Goal: Task Accomplishment & Management: Manage account settings

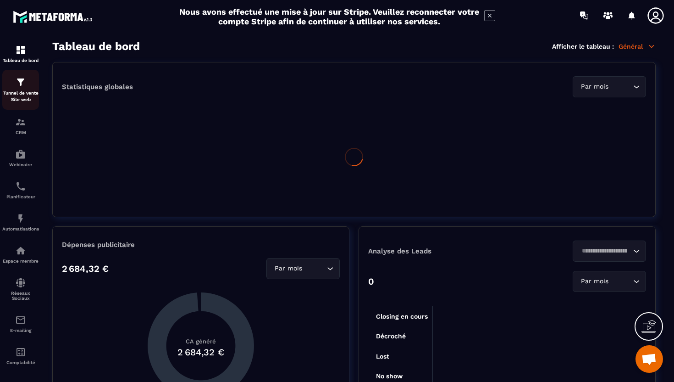
click at [19, 85] on img at bounding box center [20, 82] width 11 height 11
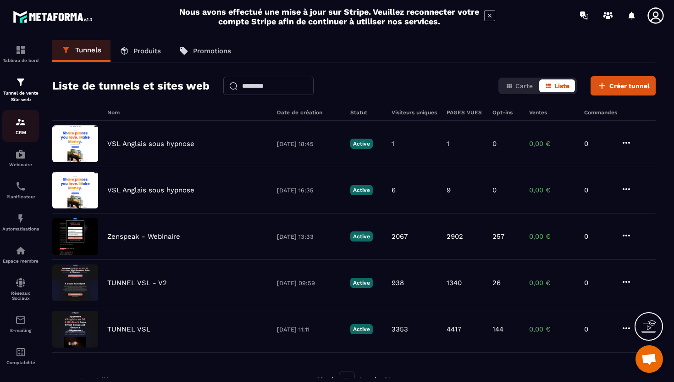
click at [16, 126] on img at bounding box center [20, 122] width 11 height 11
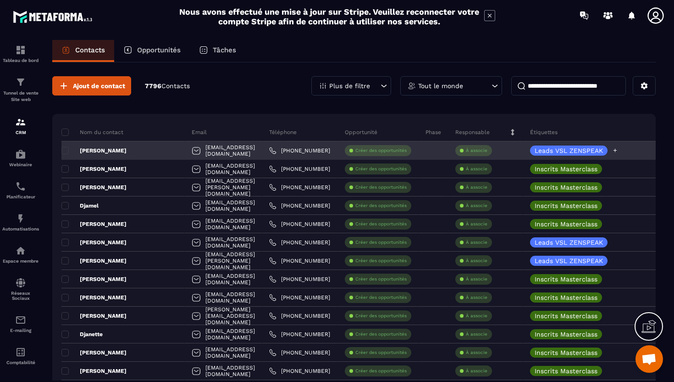
click at [618, 151] on icon at bounding box center [615, 150] width 6 height 6
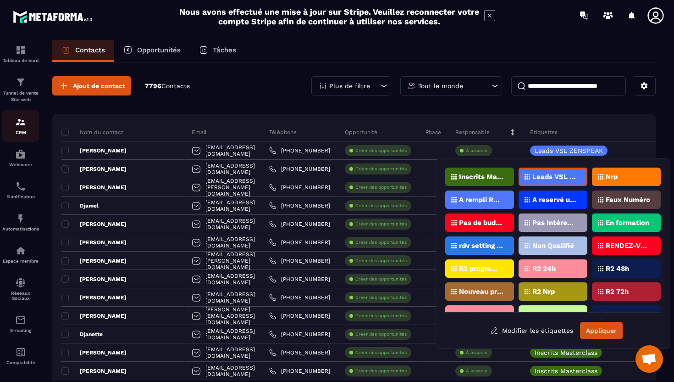
click at [23, 130] on div "CRM" at bounding box center [20, 126] width 37 height 18
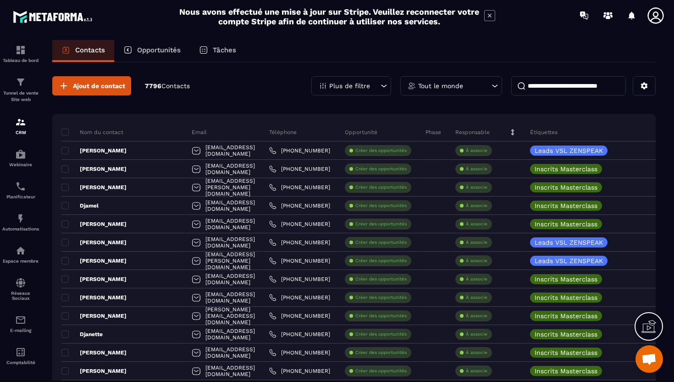
click at [367, 80] on div "Plus de filtre" at bounding box center [351, 85] width 80 height 19
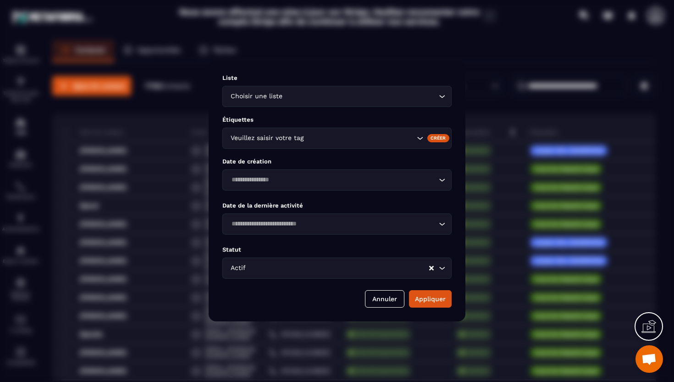
click at [283, 141] on div "Veuillez saisir votre tag" at bounding box center [322, 138] width 188 height 10
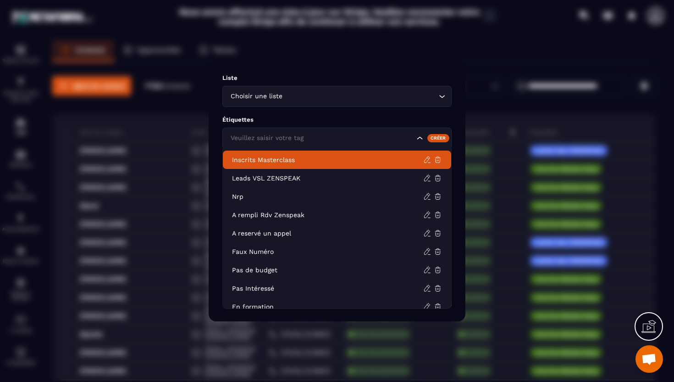
click at [287, 163] on p "Inscrits Masterclass" at bounding box center [327, 159] width 191 height 9
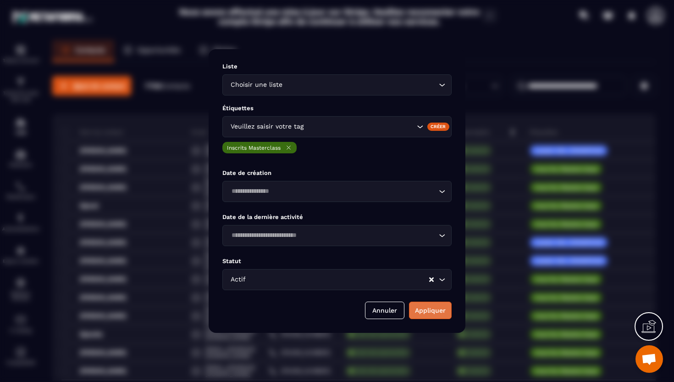
click at [419, 310] on button "Appliquer" at bounding box center [430, 309] width 43 height 17
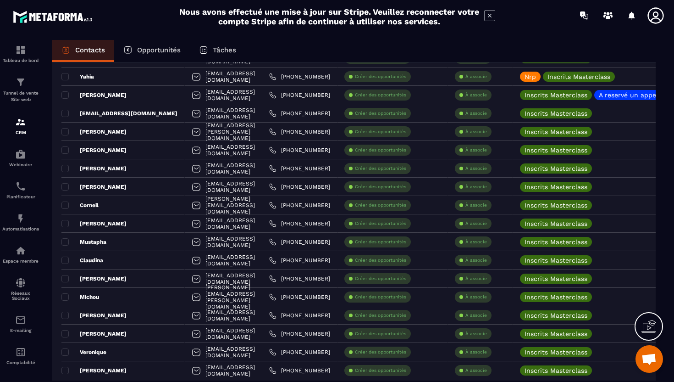
scroll to position [1681, 0]
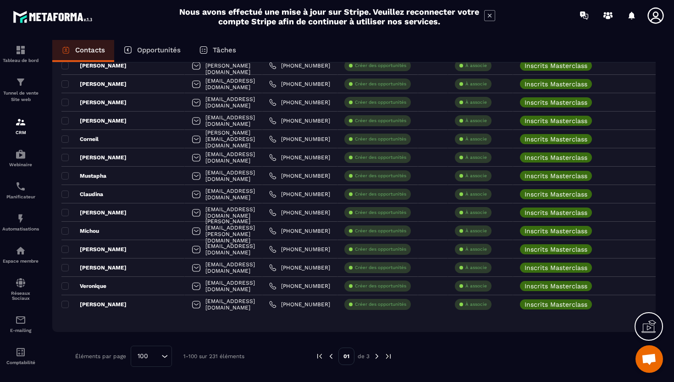
click at [376, 358] on img at bounding box center [377, 356] width 8 height 8
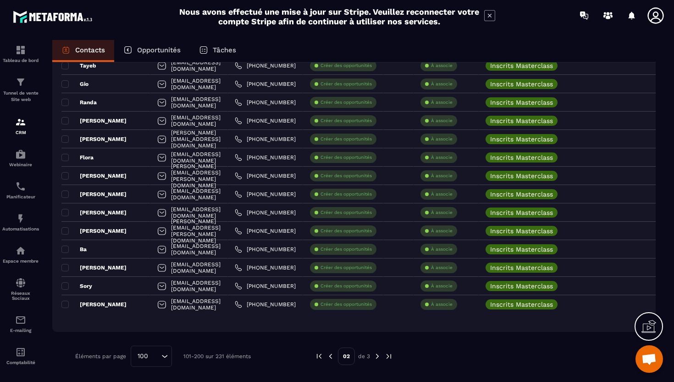
click at [378, 356] on img at bounding box center [377, 356] width 8 height 8
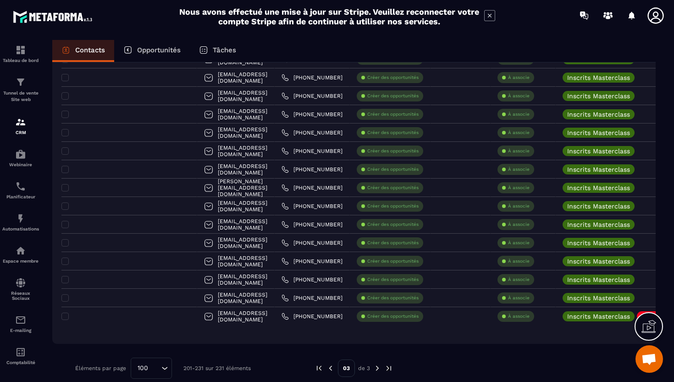
scroll to position [405, 0]
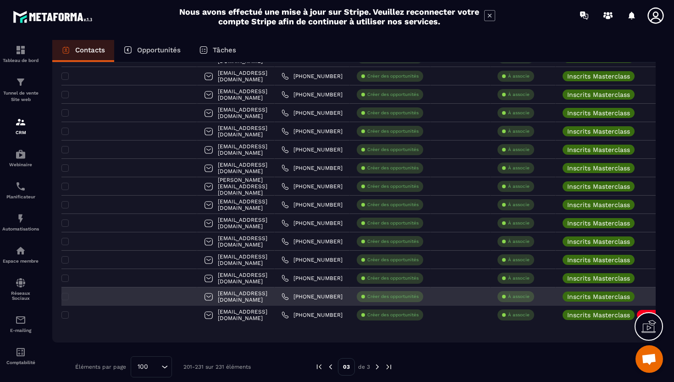
click at [197, 299] on div "[EMAIL_ADDRESS][DOMAIN_NAME]" at bounding box center [236, 296] width 78 height 18
click at [197, 301] on div "[EMAIL_ADDRESS][DOMAIN_NAME]" at bounding box center [236, 296] width 78 height 18
click at [197, 298] on div "[EMAIL_ADDRESS][DOMAIN_NAME]" at bounding box center [236, 296] width 78 height 18
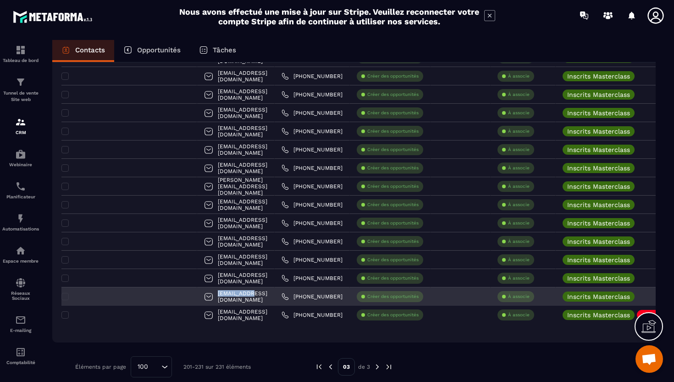
click at [197, 298] on div "[EMAIL_ADDRESS][DOMAIN_NAME]" at bounding box center [236, 296] width 78 height 18
click at [118, 299] on div at bounding box center [129, 296] width 136 height 18
